Goal: Navigation & Orientation: Find specific page/section

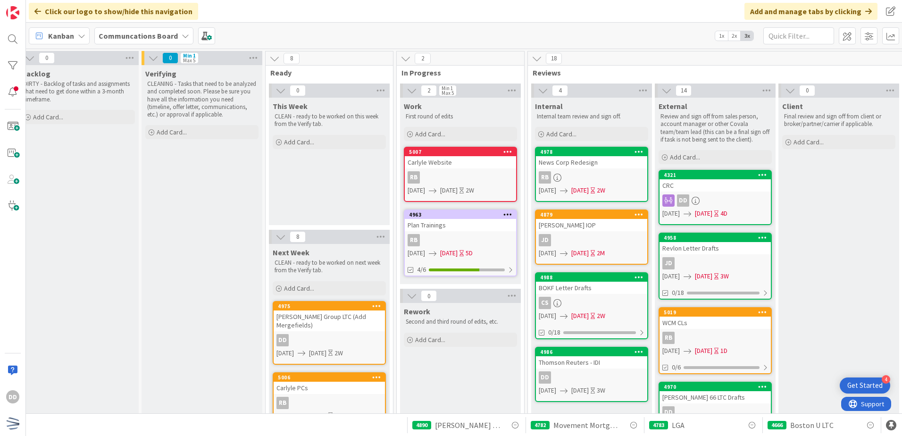
scroll to position [47, 11]
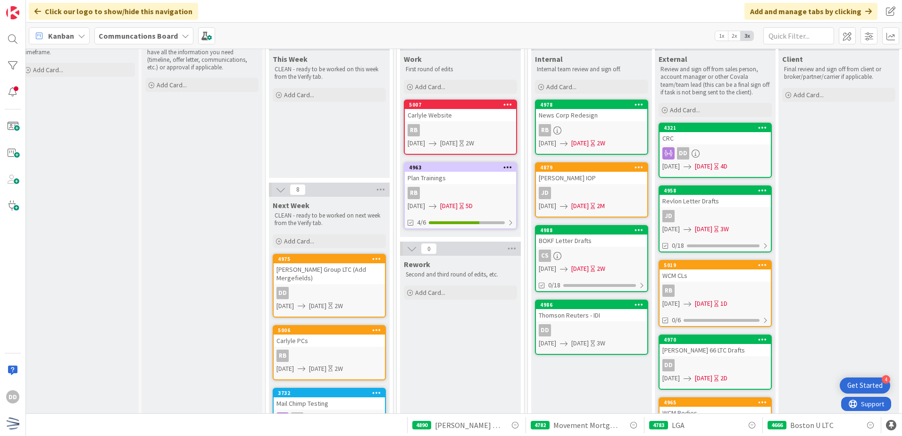
click at [607, 312] on div "Thomson Reuters - IDI" at bounding box center [591, 315] width 111 height 12
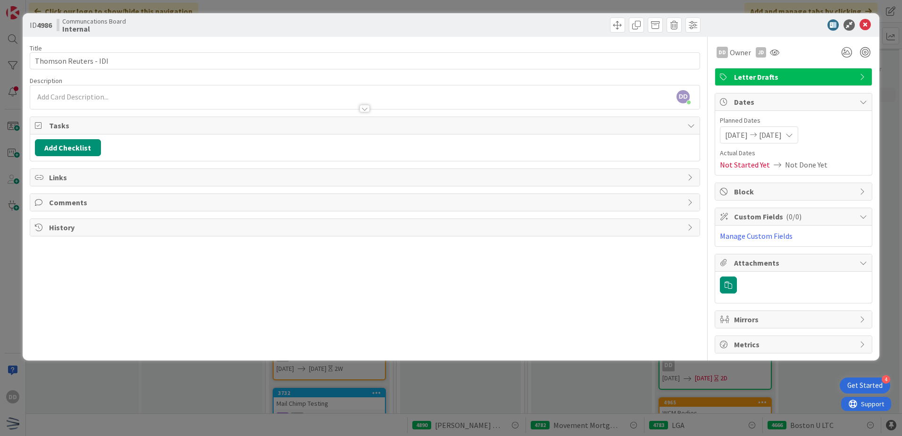
click at [368, 109] on div at bounding box center [365, 104] width 671 height 10
click at [368, 109] on div at bounding box center [365, 109] width 10 height 8
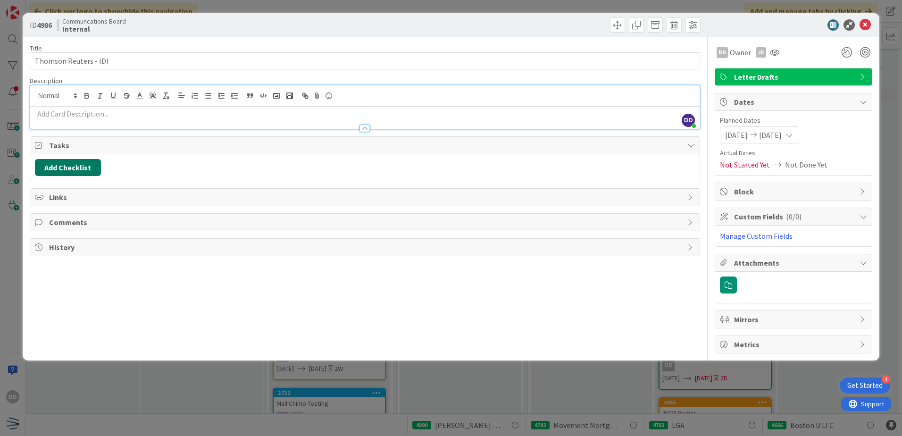
click at [88, 168] on button "Add Checklist" at bounding box center [68, 167] width 66 height 17
click at [245, 158] on div "Add Checklist Add Checklist Checklist Name (needed before adding tasks) 0 / 64 …" at bounding box center [365, 167] width 670 height 26
click at [301, 167] on div "Add Checklist Back" at bounding box center [365, 167] width 660 height 17
click at [315, 164] on div "Add Checklist Back" at bounding box center [365, 167] width 660 height 17
drag, startPoint x: 325, startPoint y: 155, endPoint x: 357, endPoint y: 159, distance: 31.9
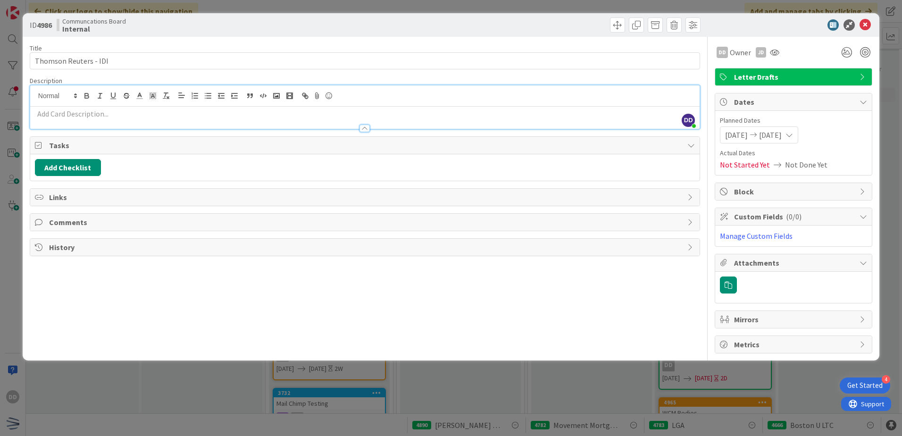
click at [336, 157] on div "Add Checklist Back" at bounding box center [365, 167] width 670 height 26
drag, startPoint x: 359, startPoint y: 160, endPoint x: 660, endPoint y: 157, distance: 300.7
click at [360, 160] on div "Add Checklist Back" at bounding box center [365, 167] width 660 height 17
click at [849, 25] on icon at bounding box center [849, 24] width 11 height 11
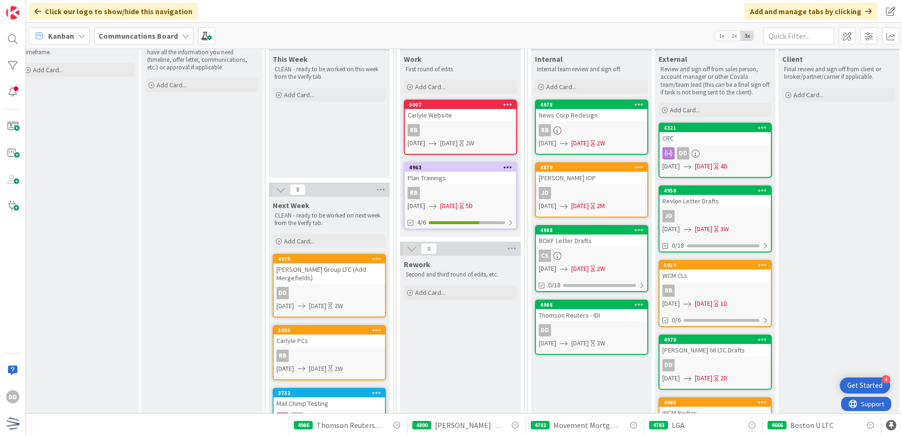
click at [603, 237] on div "BOKF Letter Drafts" at bounding box center [591, 241] width 111 height 12
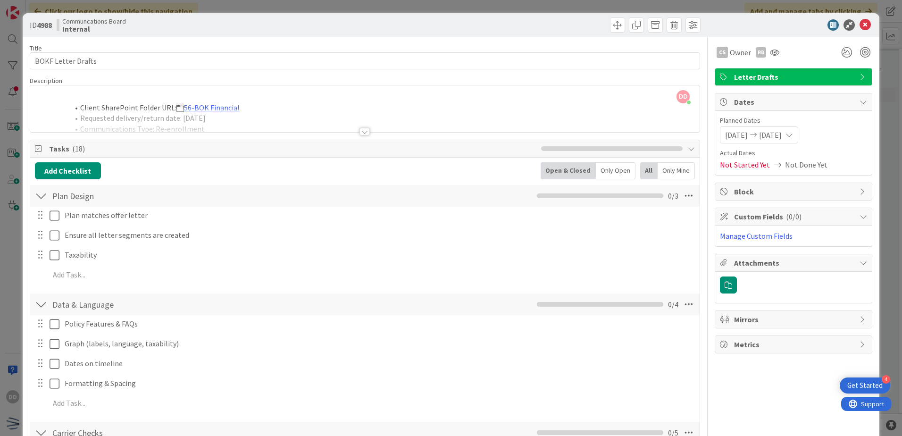
click at [364, 131] on div at bounding box center [365, 132] width 10 height 8
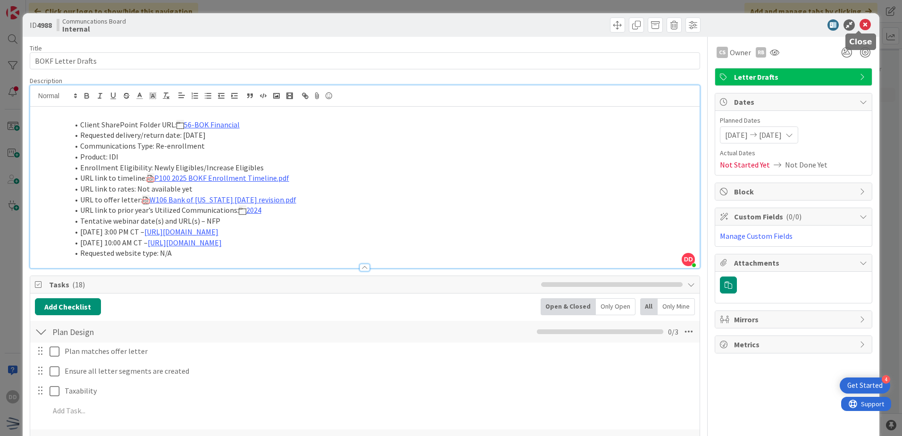
click at [863, 26] on icon at bounding box center [865, 24] width 11 height 11
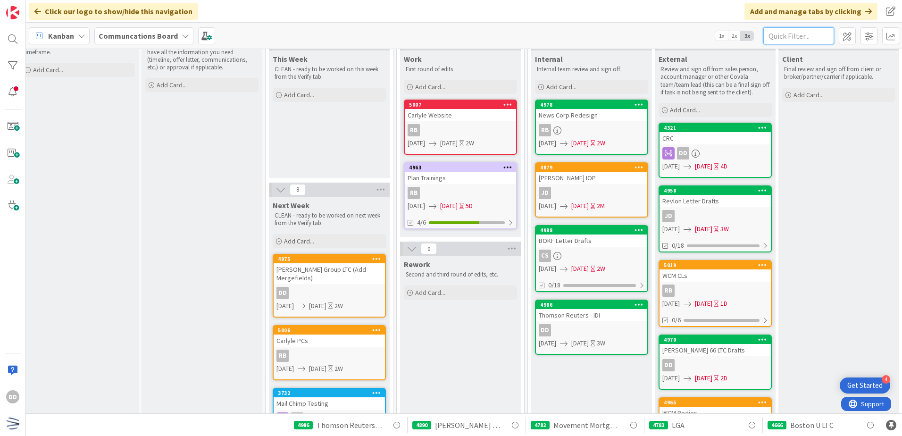
click at [778, 34] on input "text" at bounding box center [799, 35] width 71 height 17
type input "[PERSON_NAME]"
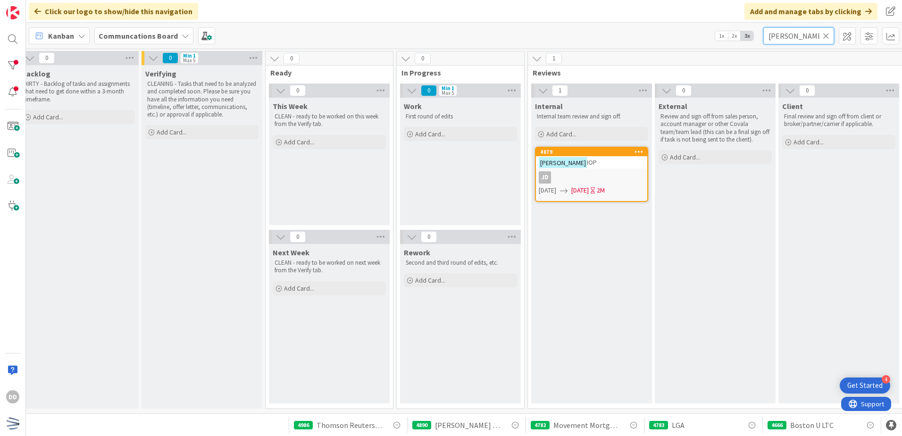
scroll to position [3, 11]
click at [824, 37] on icon at bounding box center [826, 36] width 7 height 8
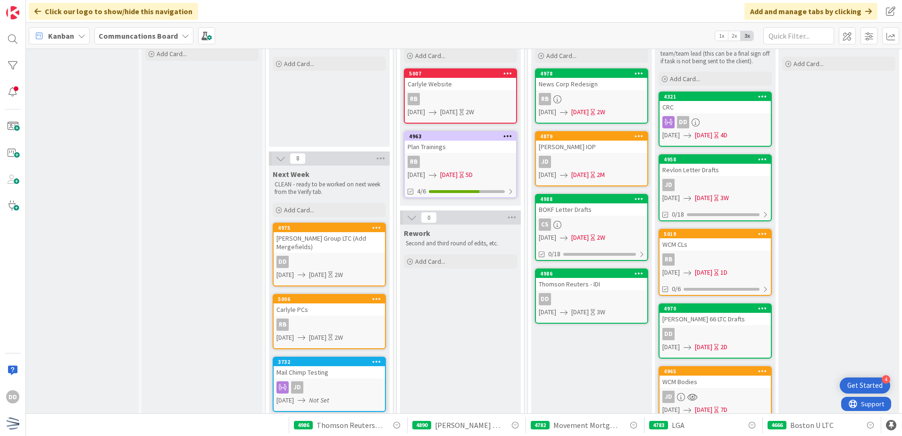
scroll to position [94, 11]
